Goal: Task Accomplishment & Management: Manage account settings

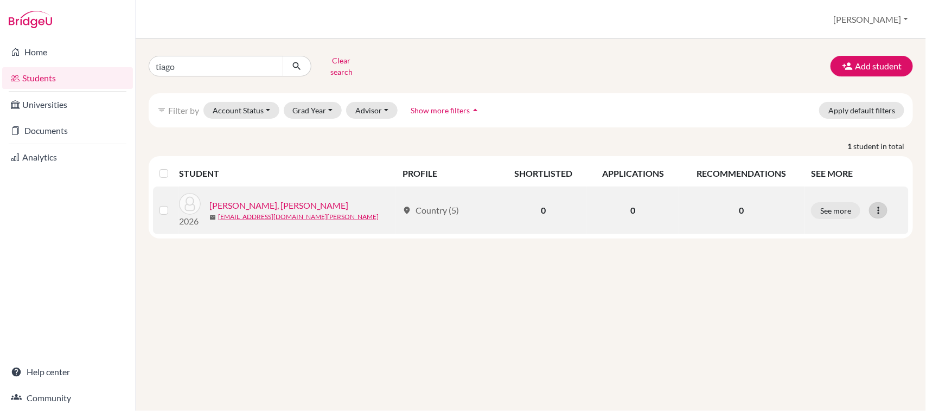
click at [882, 205] on icon at bounding box center [878, 210] width 11 height 11
click at [248, 199] on link "[PERSON_NAME], [PERSON_NAME]" at bounding box center [278, 205] width 139 height 13
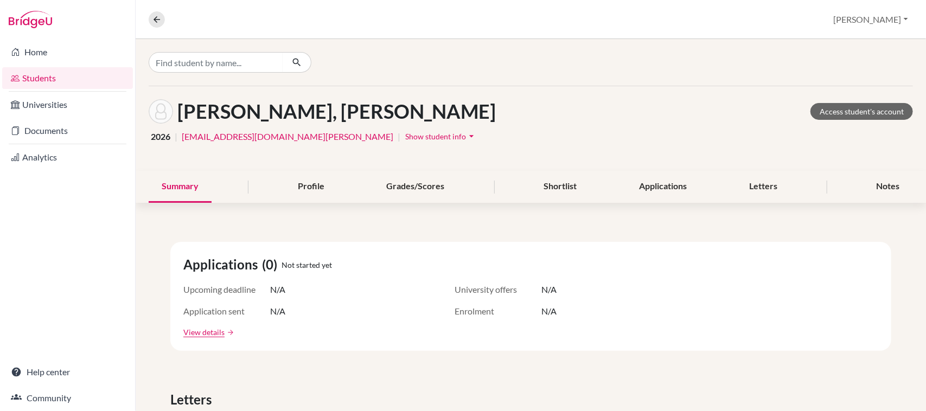
click at [405, 139] on span "Show student info" at bounding box center [435, 136] width 61 height 9
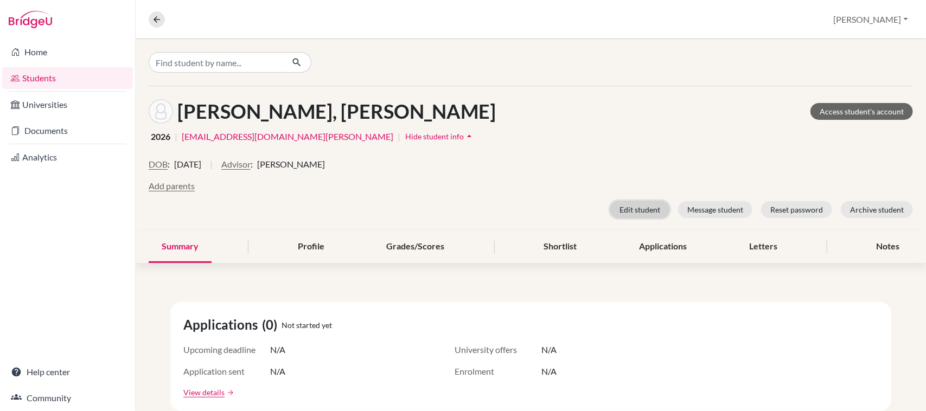
click at [629, 214] on button "Edit student" at bounding box center [639, 209] width 59 height 17
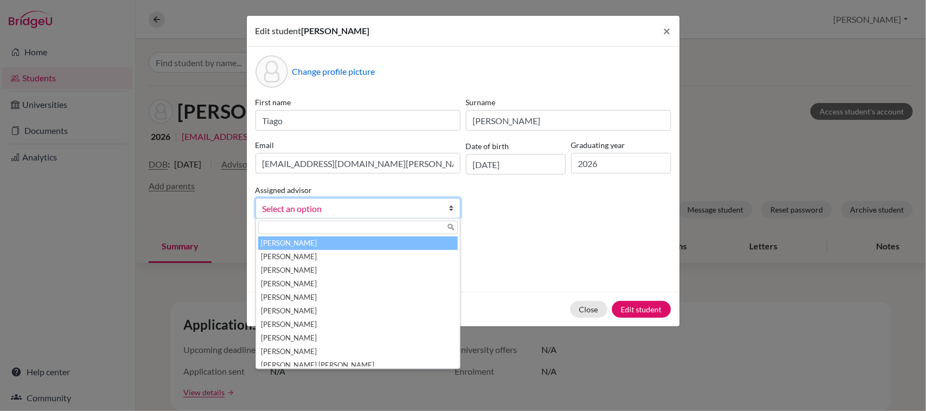
click at [451, 209] on b at bounding box center [454, 209] width 11 height 20
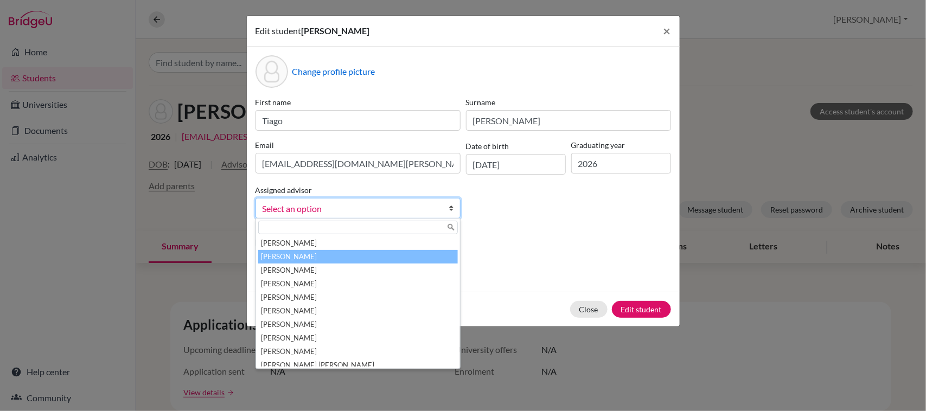
click at [302, 258] on li "[PERSON_NAME]" at bounding box center [358, 257] width 200 height 14
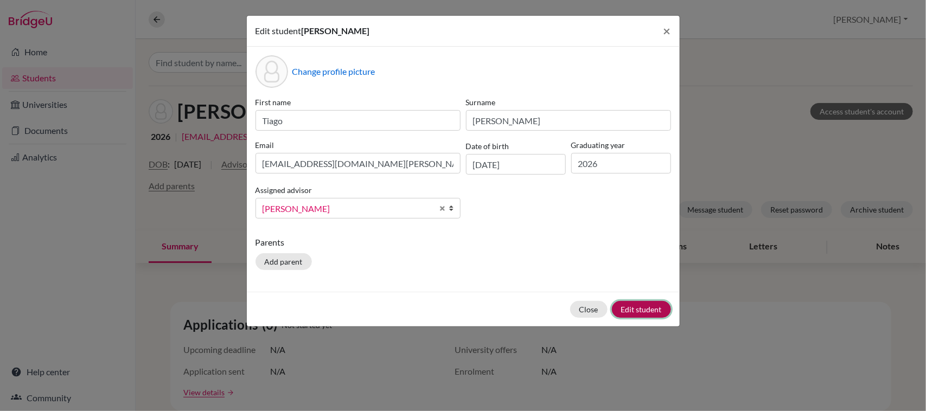
click at [657, 308] on button "Edit student" at bounding box center [641, 309] width 59 height 17
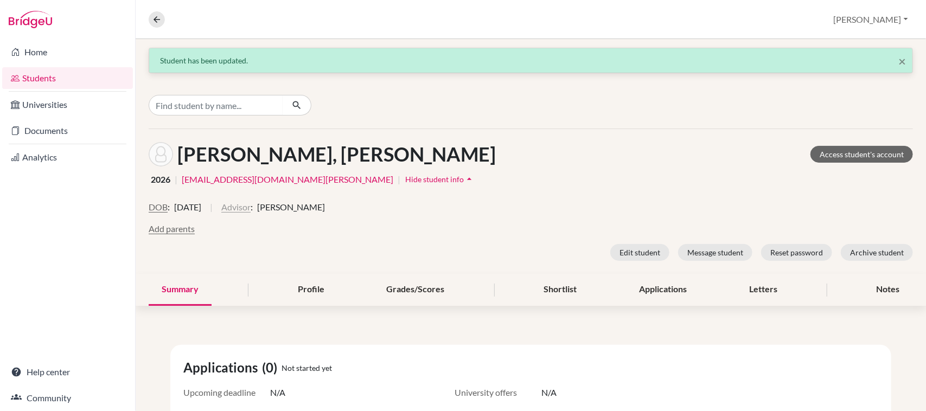
click at [251, 206] on button "Advisor" at bounding box center [235, 207] width 29 height 13
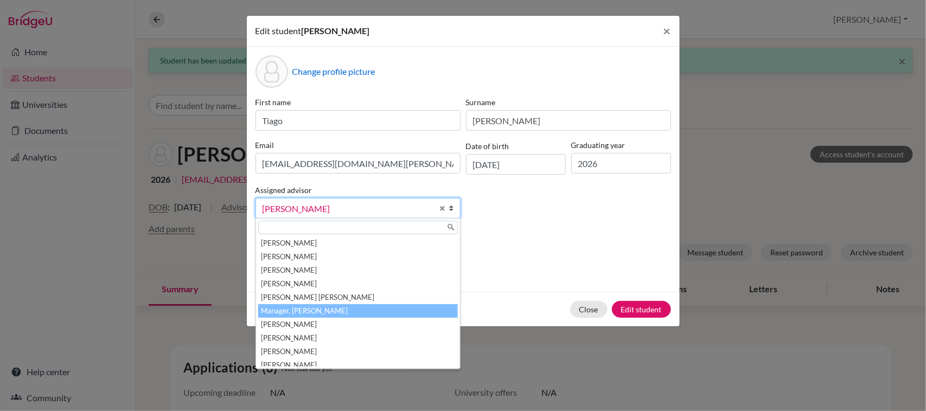
scroll to position [127, 0]
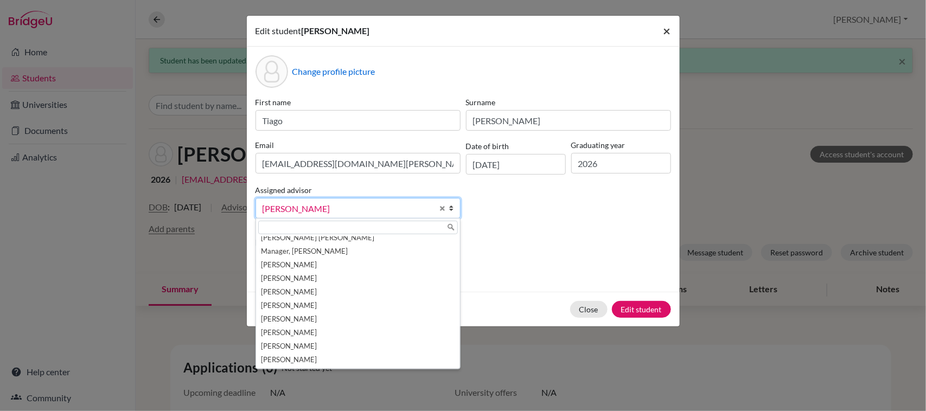
drag, startPoint x: 667, startPoint y: 30, endPoint x: 657, endPoint y: 30, distance: 10.3
click at [666, 29] on span "×" at bounding box center [667, 31] width 8 height 16
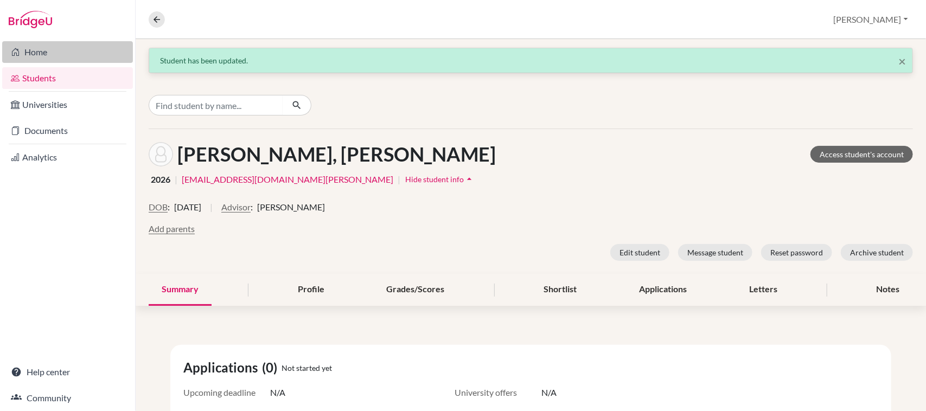
click at [33, 42] on link "Home" at bounding box center [67, 52] width 131 height 22
